Goal: Find specific page/section: Find specific page/section

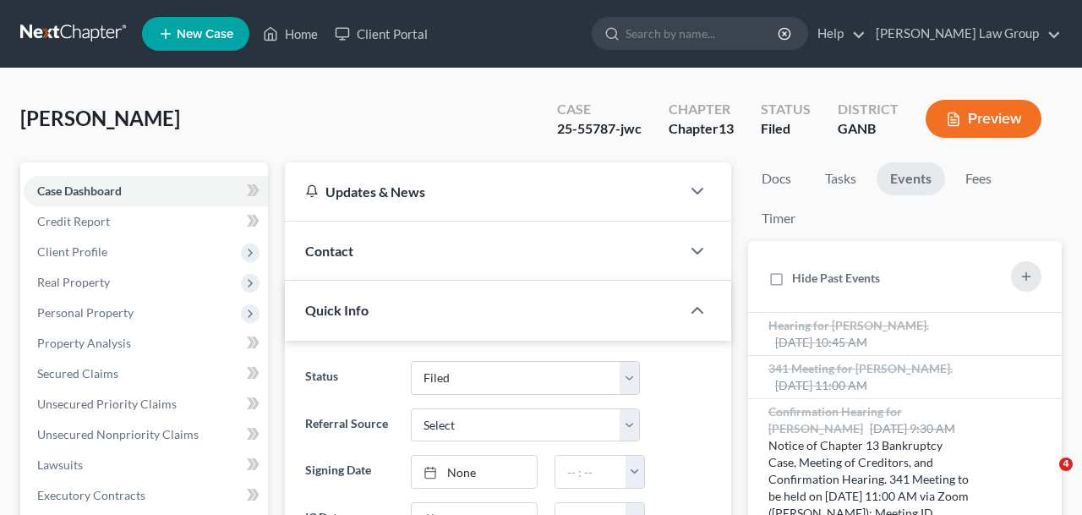
select select "3"
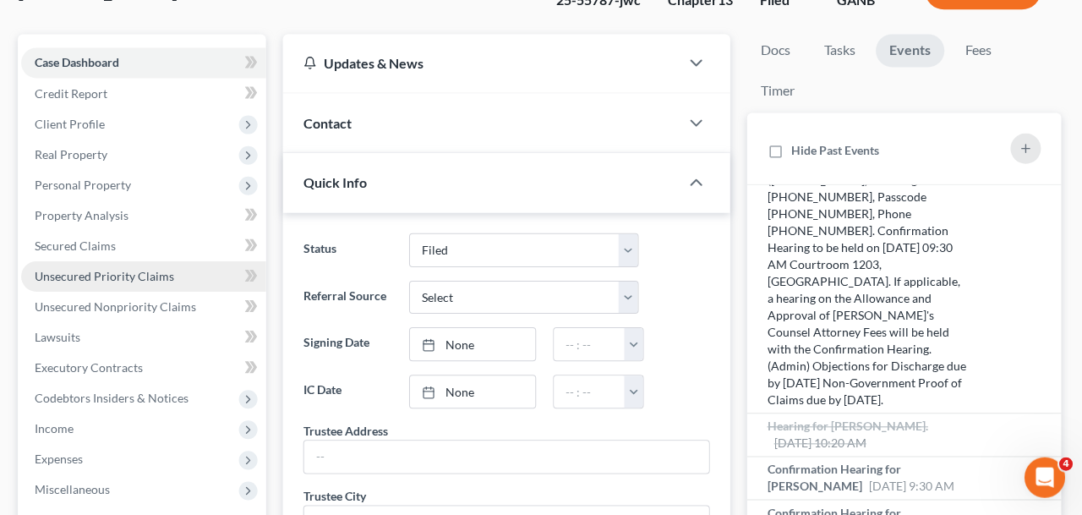
scroll to position [444, 0]
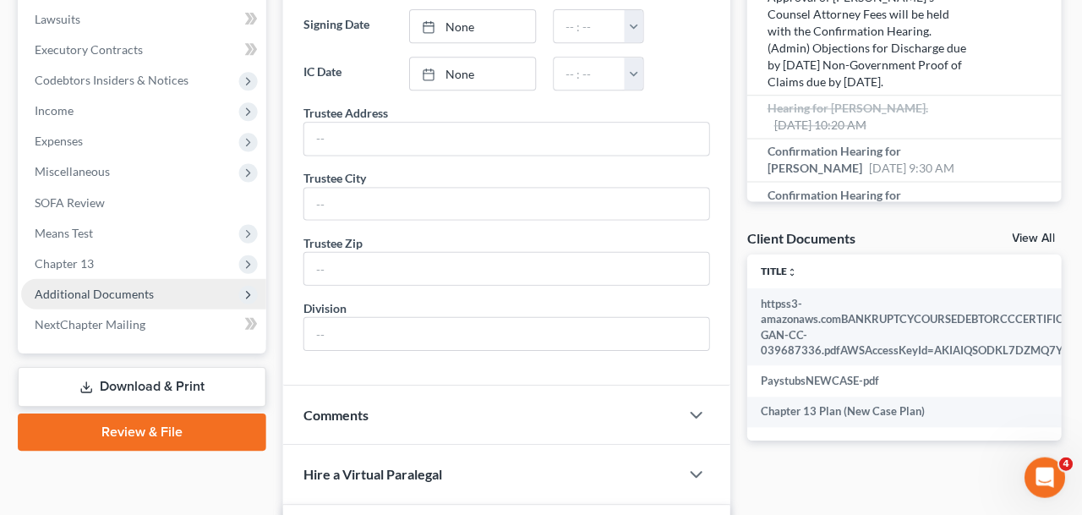
click at [139, 304] on span "Additional Documents" at bounding box center [146, 295] width 244 height 30
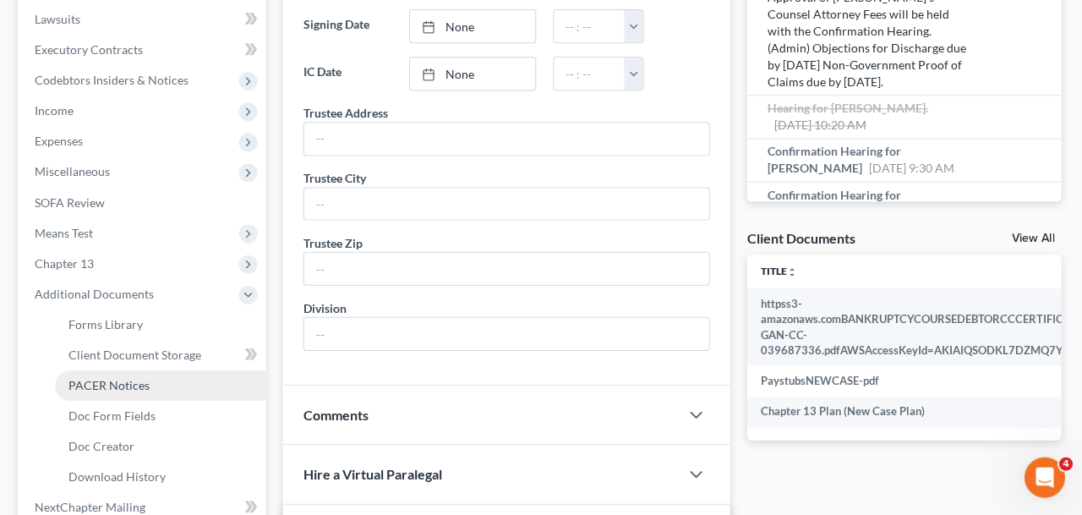
click at [140, 392] on link "PACER Notices" at bounding box center [163, 386] width 211 height 30
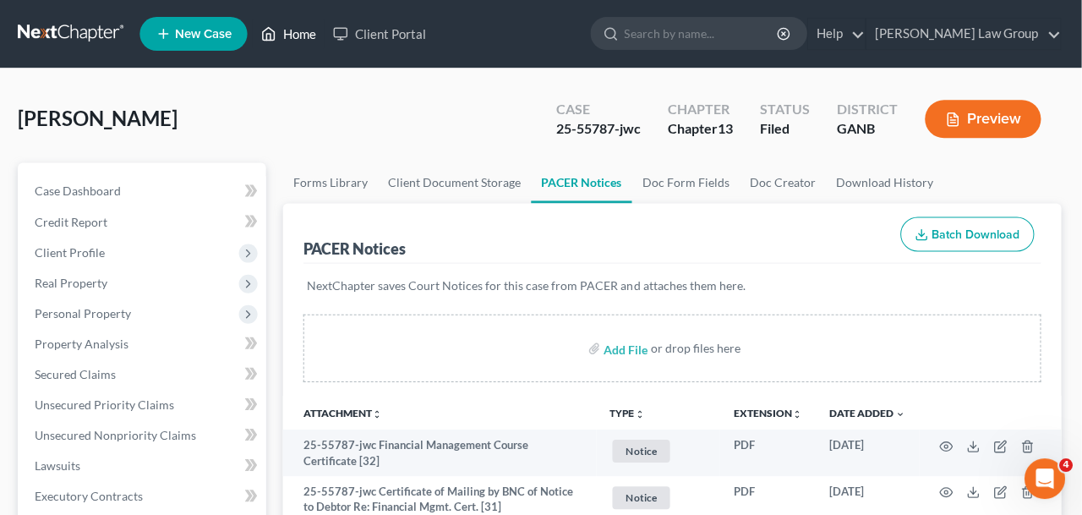
click at [293, 41] on link "Home" at bounding box center [291, 34] width 72 height 30
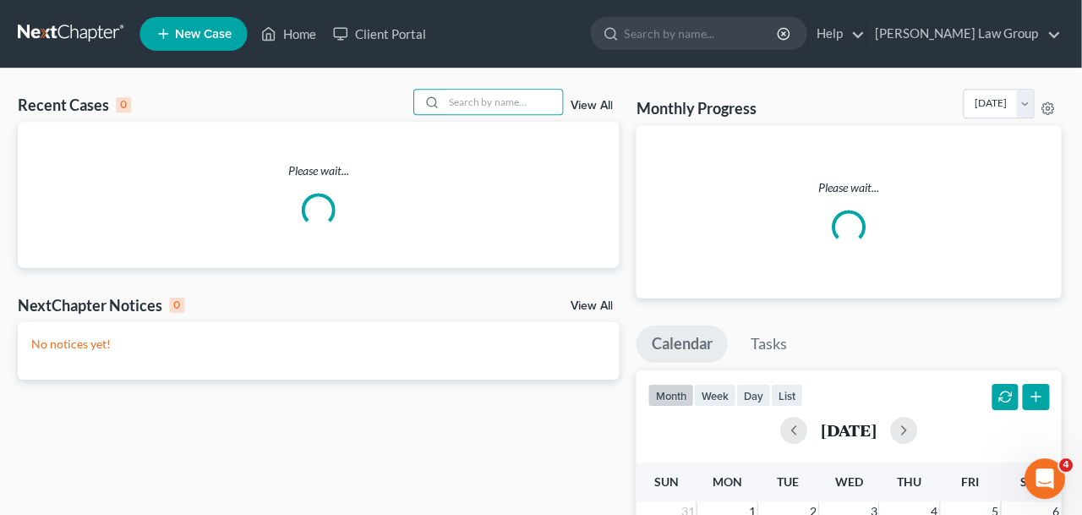
click at [455, 109] on input "search" at bounding box center [505, 102] width 118 height 25
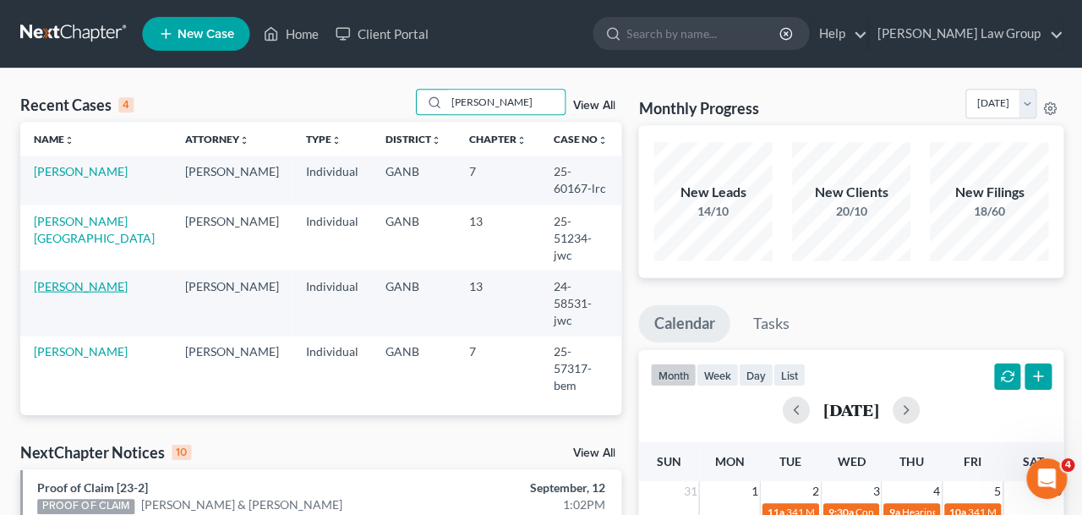
type input "[PERSON_NAME]"
click at [87, 278] on link "[PERSON_NAME]" at bounding box center [81, 285] width 94 height 14
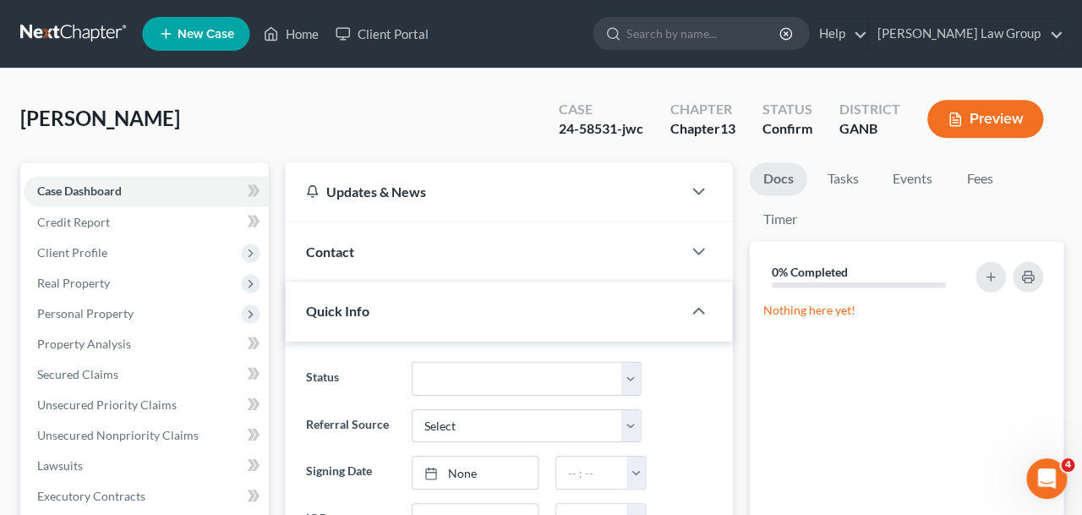
scroll to position [364, 0]
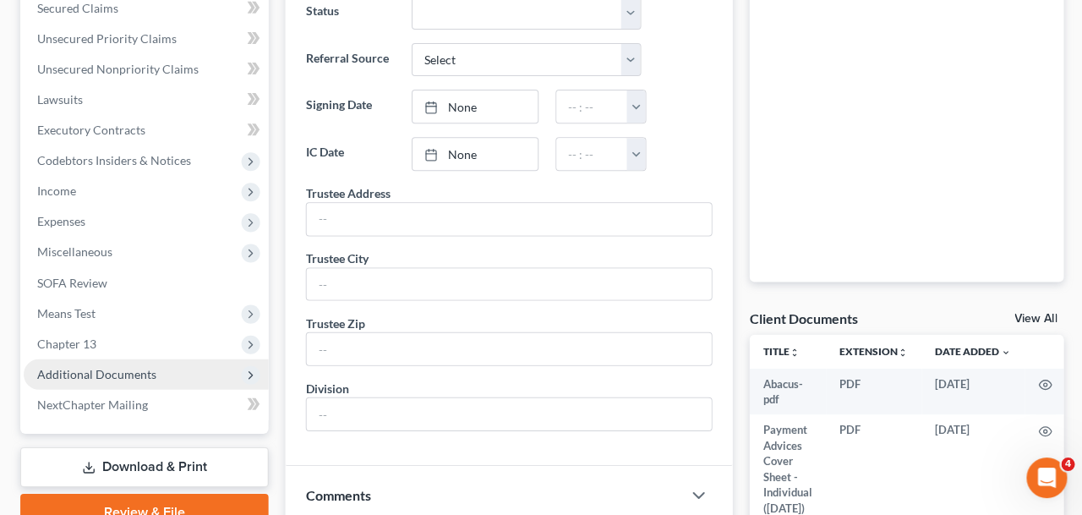
click at [96, 371] on span "Additional Documents" at bounding box center [96, 374] width 119 height 14
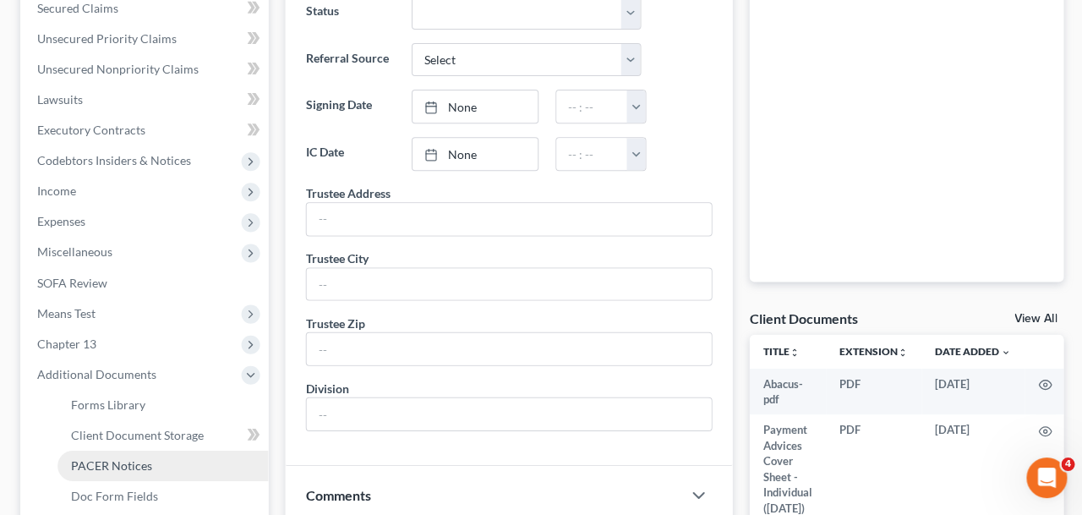
click at [111, 467] on span "PACER Notices" at bounding box center [111, 465] width 81 height 14
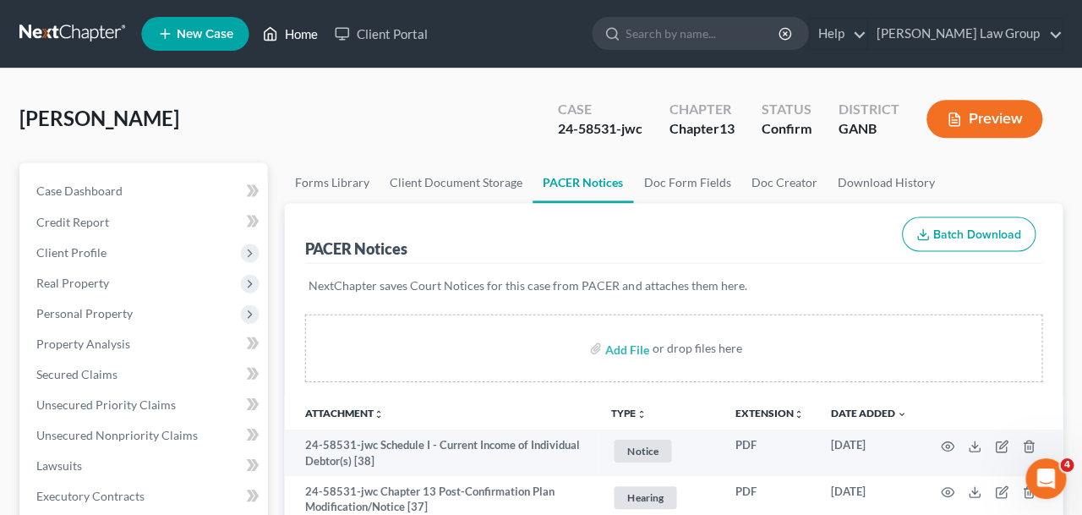
click at [301, 38] on link "Home" at bounding box center [291, 34] width 72 height 30
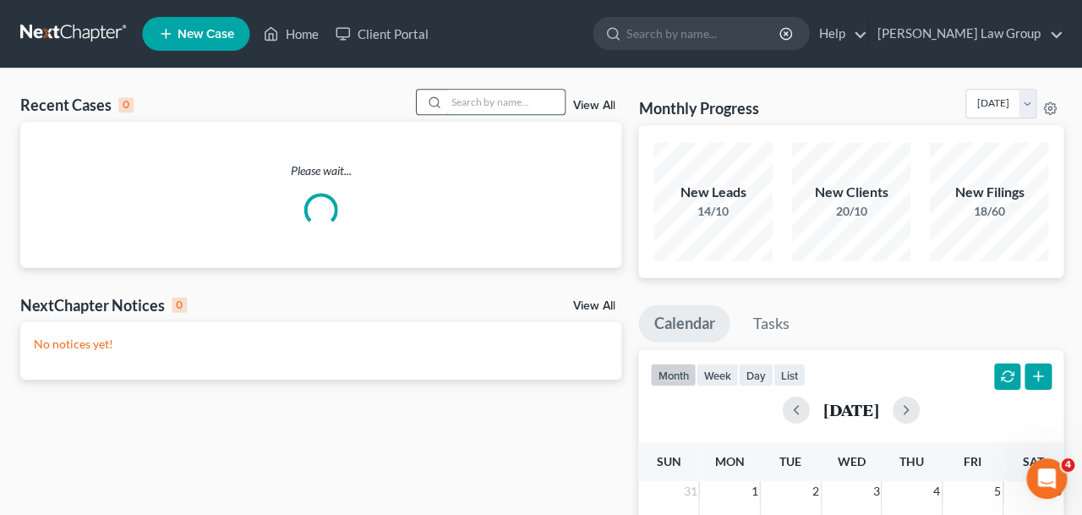
click at [514, 112] on input "search" at bounding box center [505, 102] width 118 height 25
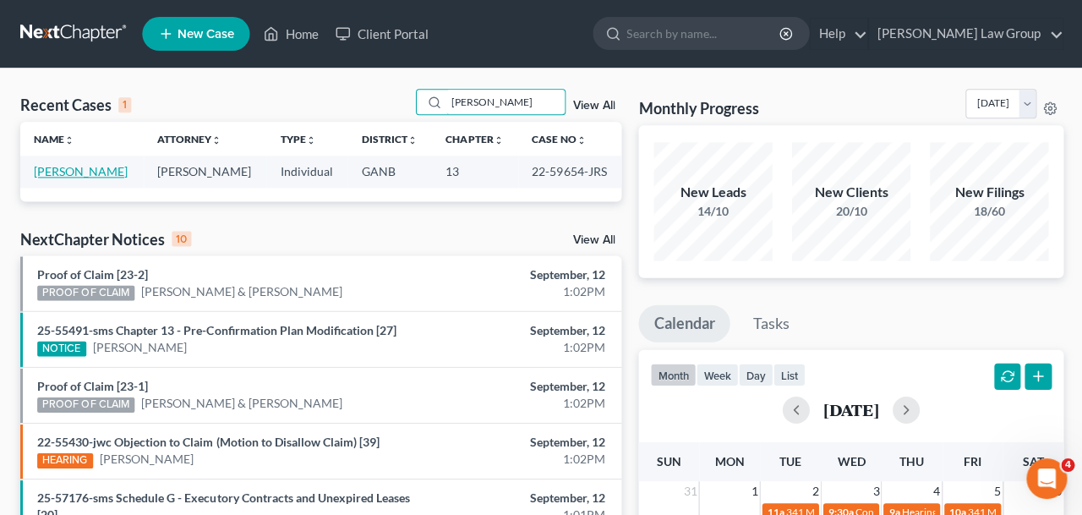
type input "[PERSON_NAME]"
click at [118, 173] on link "[PERSON_NAME]" at bounding box center [81, 171] width 94 height 14
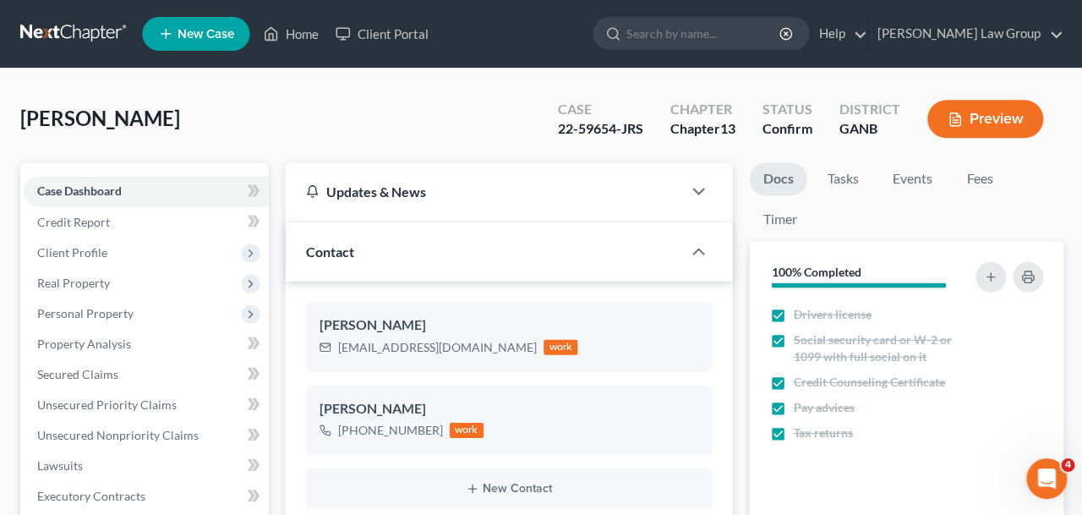
scroll to position [323, 0]
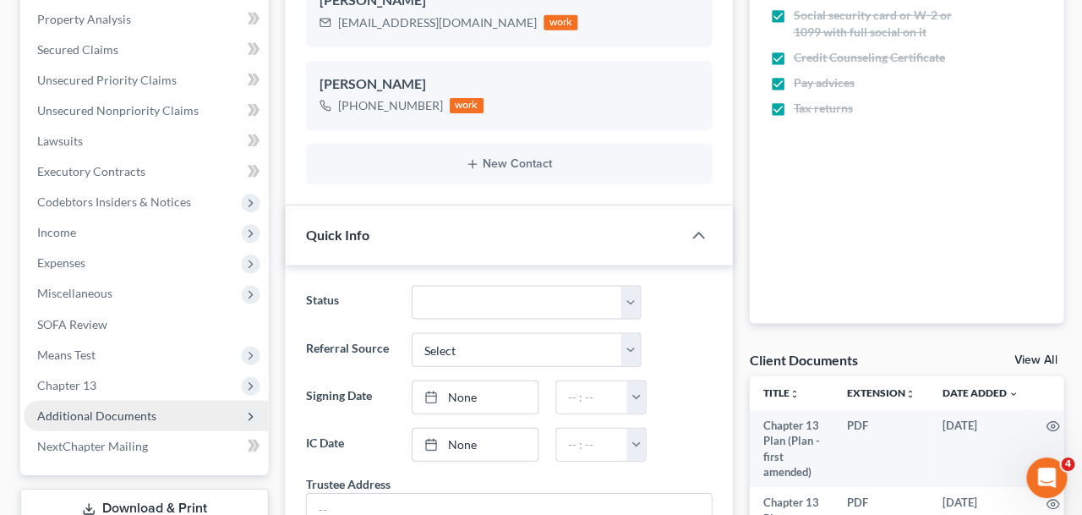
click at [149, 406] on span "Additional Documents" at bounding box center [146, 416] width 244 height 30
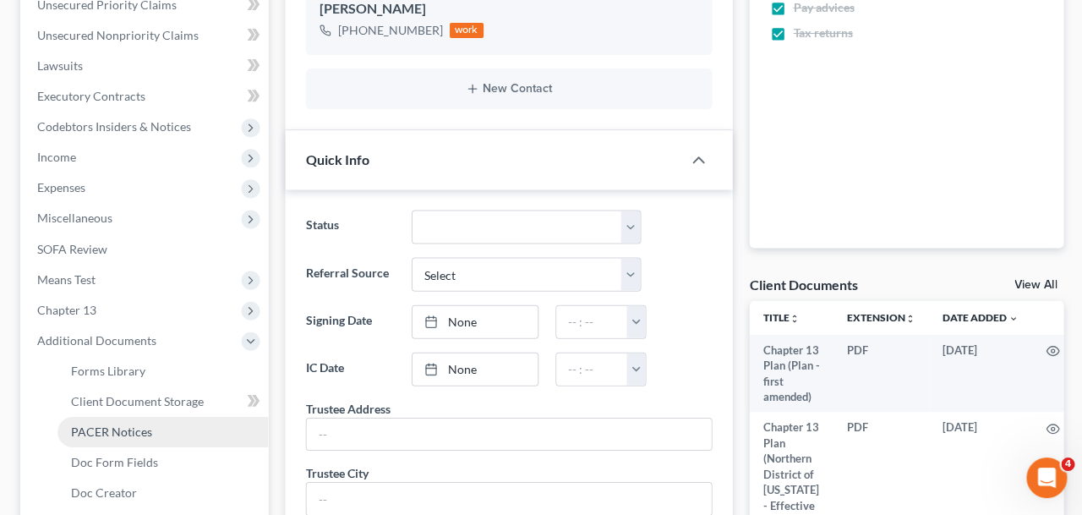
click at [151, 435] on link "PACER Notices" at bounding box center [163, 432] width 211 height 30
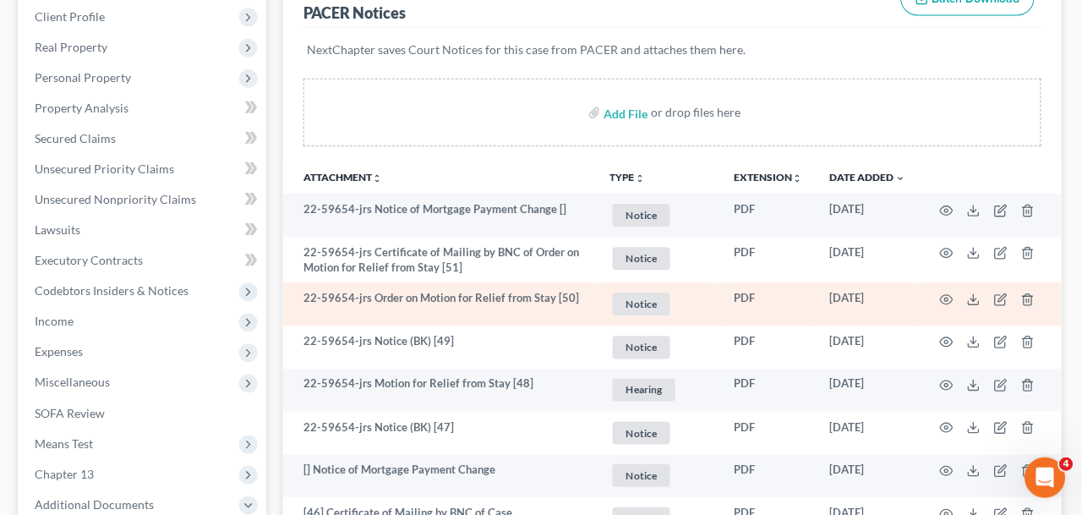
scroll to position [239, 0]
